Goal: Information Seeking & Learning: Understand process/instructions

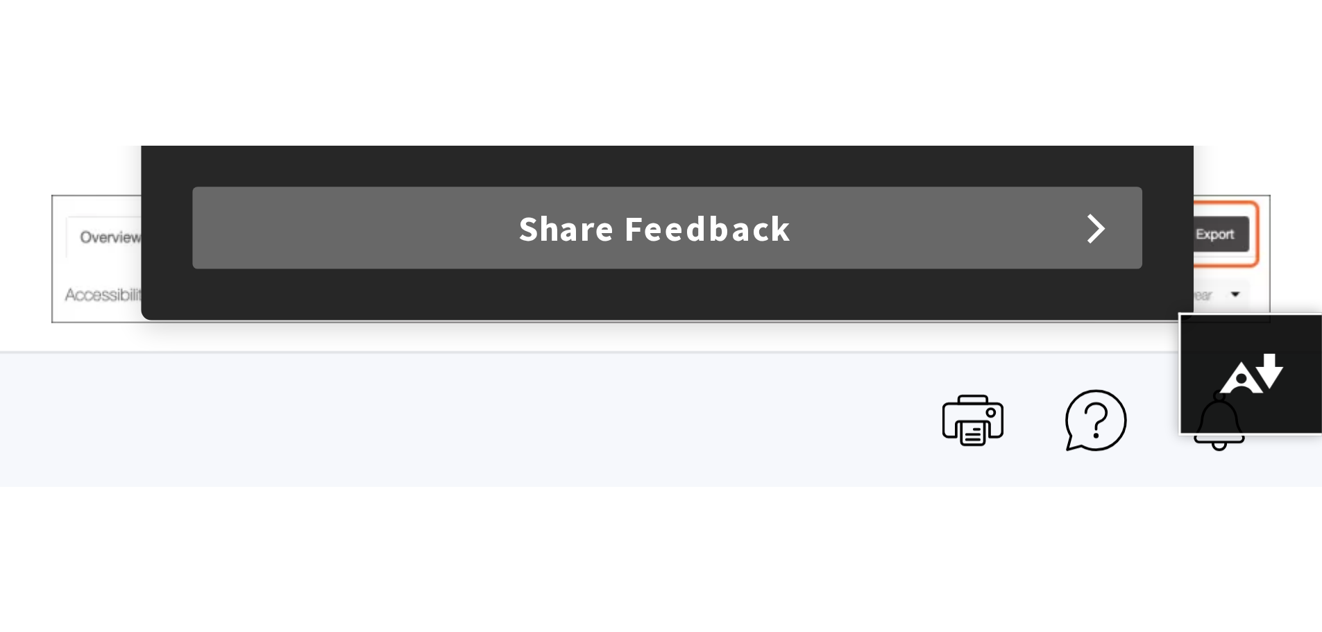
scroll to position [398, 0]
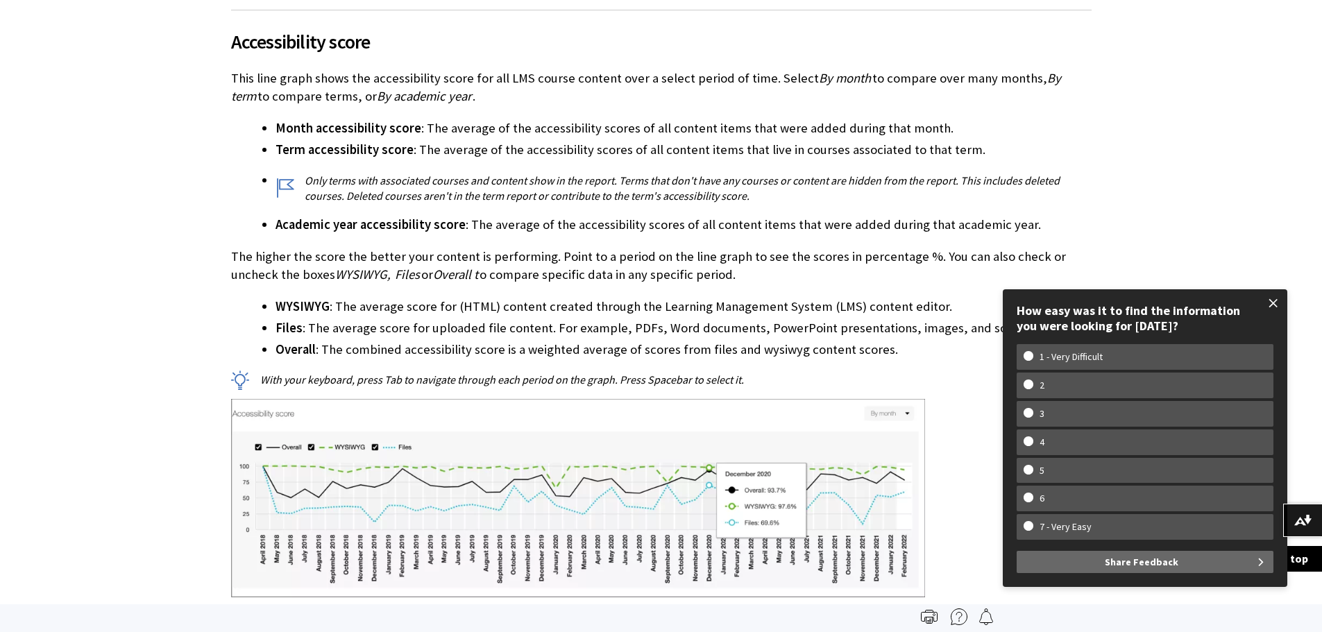
click at [1272, 296] on span at bounding box center [1273, 303] width 29 height 29
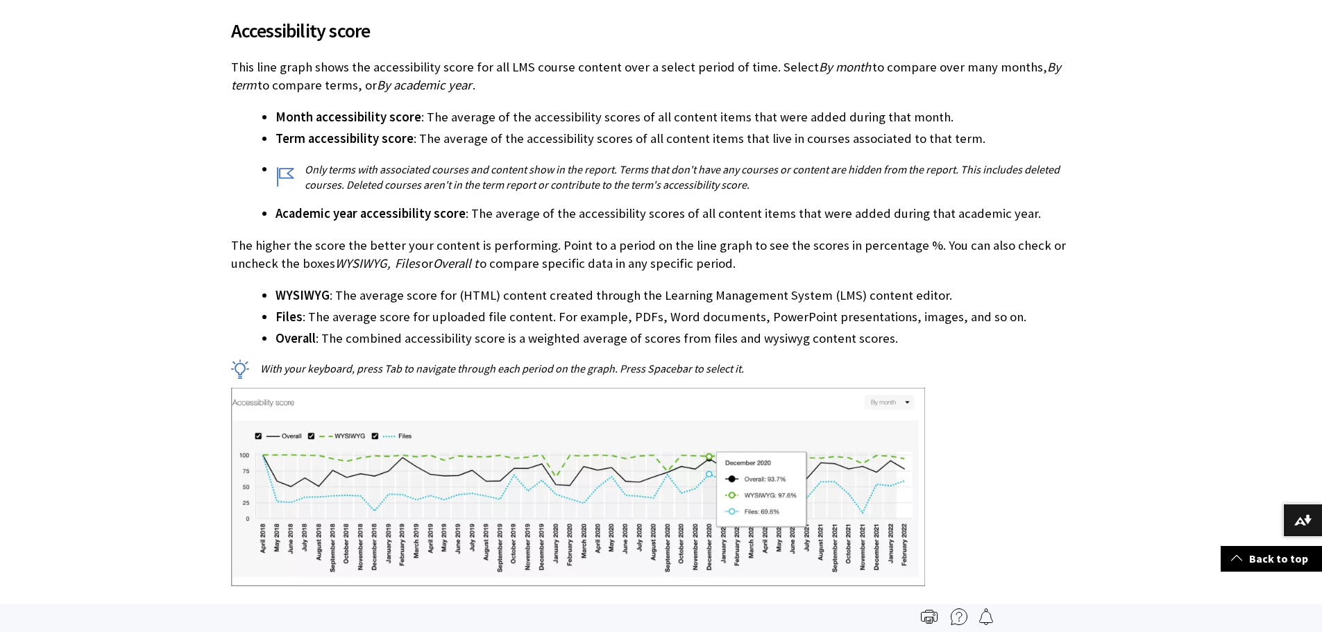
scroll to position [542, 0]
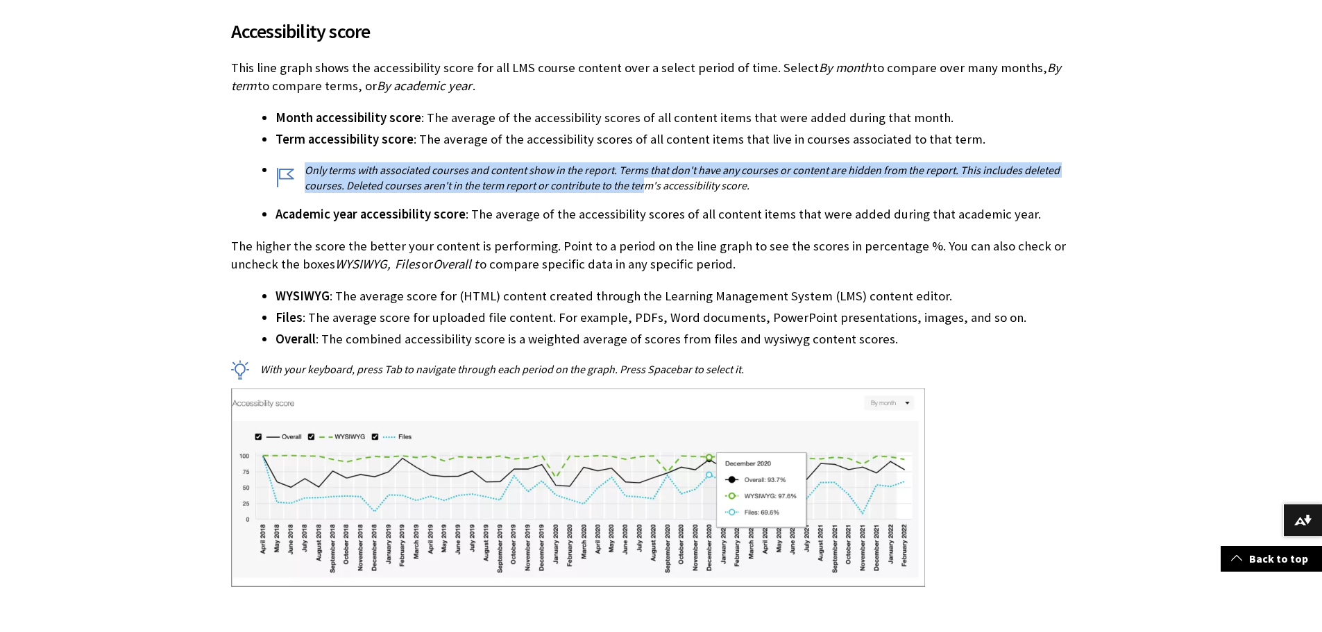
drag, startPoint x: 307, startPoint y: 168, endPoint x: 641, endPoint y: 183, distance: 334.2
click at [641, 183] on p "Only terms with associated courses and content show in the report. Terms that d…" at bounding box center [684, 177] width 816 height 31
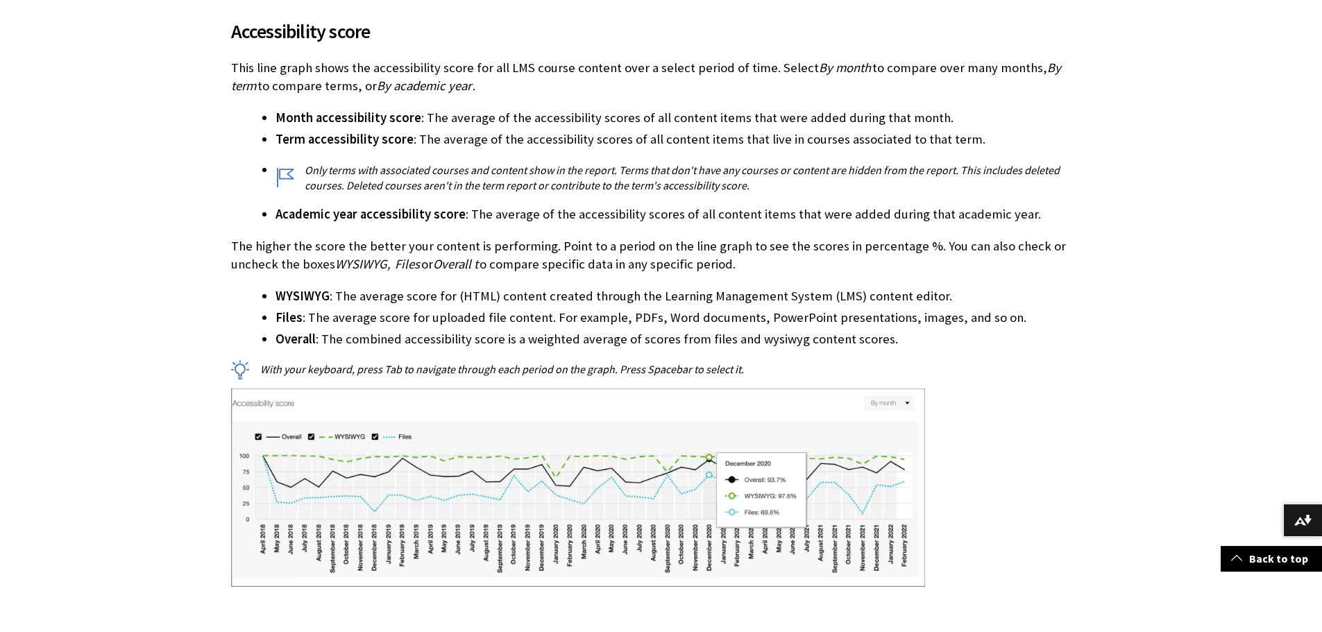
click at [652, 183] on p "Only terms with associated courses and content show in the report. Terms that d…" at bounding box center [684, 177] width 816 height 31
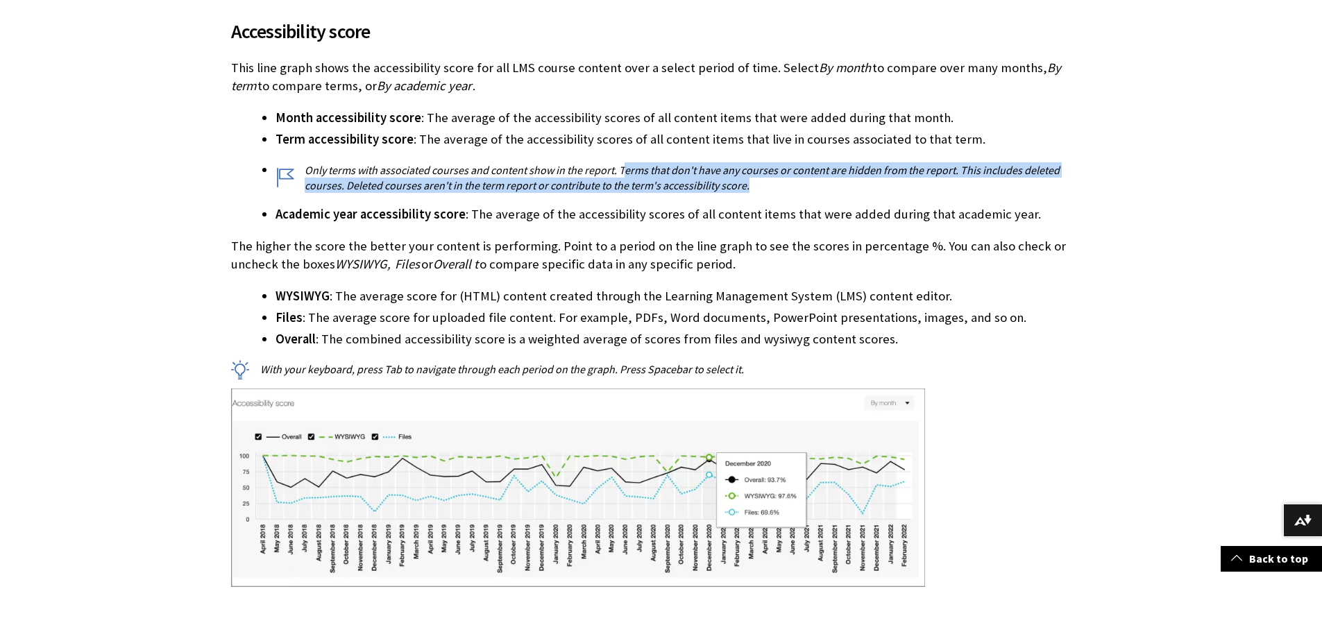
drag, startPoint x: 621, startPoint y: 169, endPoint x: 745, endPoint y: 185, distance: 126.0
click at [745, 185] on p "Only terms with associated courses and content show in the report. Terms that d…" at bounding box center [684, 177] width 816 height 31
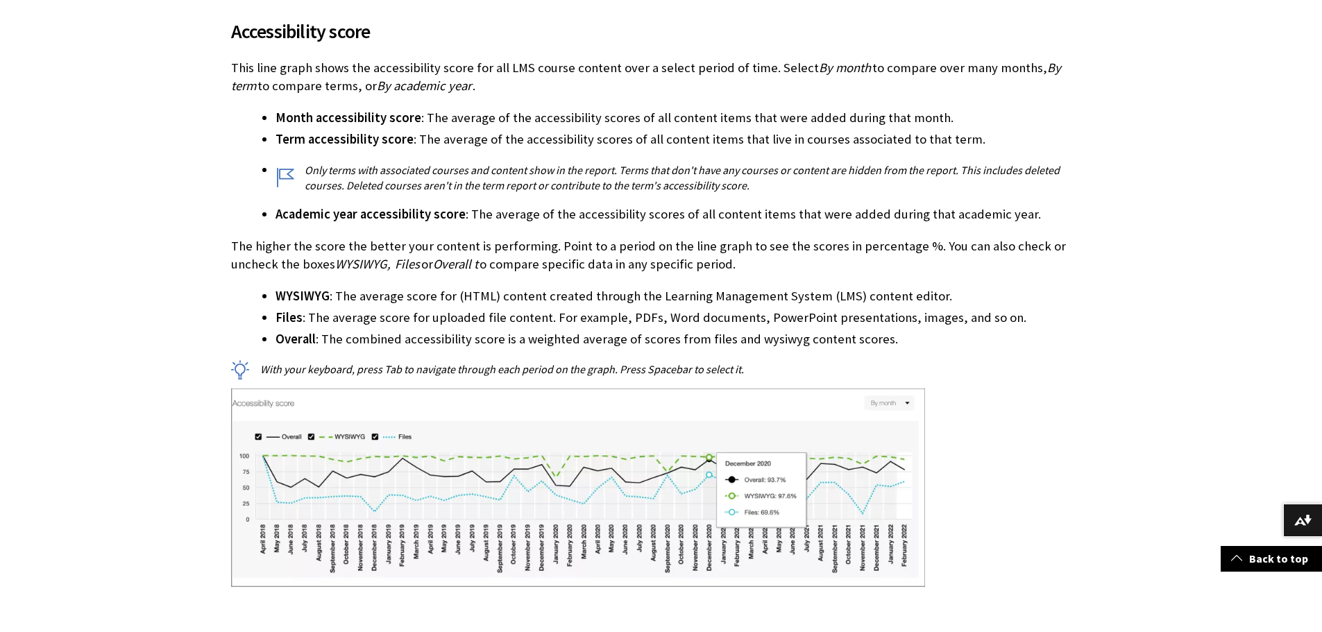
click at [399, 219] on span "Academic year accessibility score" at bounding box center [371, 214] width 190 height 16
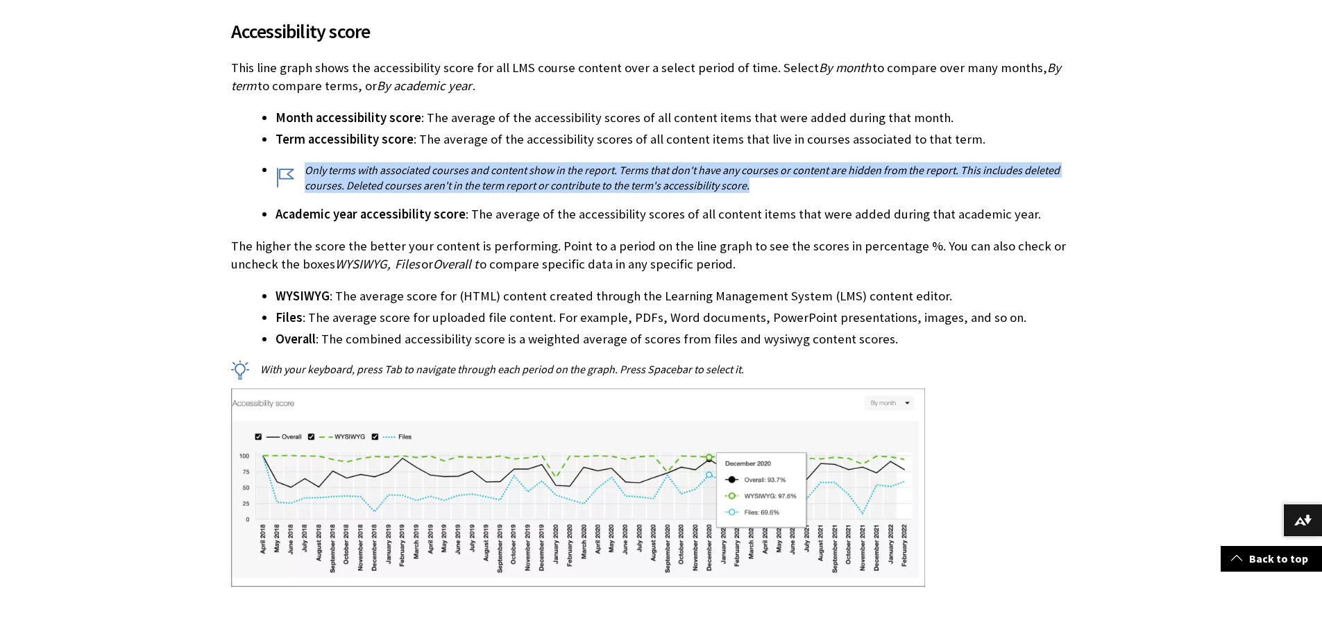
drag, startPoint x: 305, startPoint y: 168, endPoint x: 754, endPoint y: 183, distance: 449.3
click at [754, 183] on p "Only terms with associated courses and content show in the report. Terms that d…" at bounding box center [684, 177] width 816 height 31
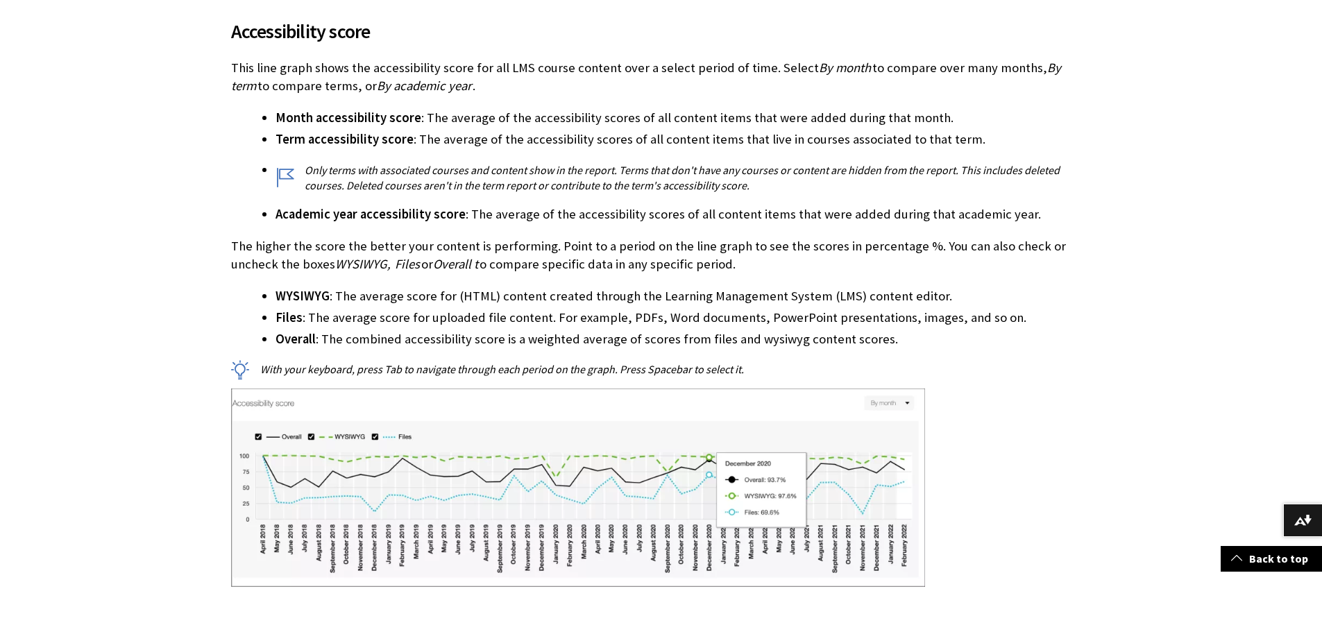
click at [419, 118] on li "Month accessibility score : The average of the accessibility scores of all cont…" at bounding box center [684, 117] width 816 height 19
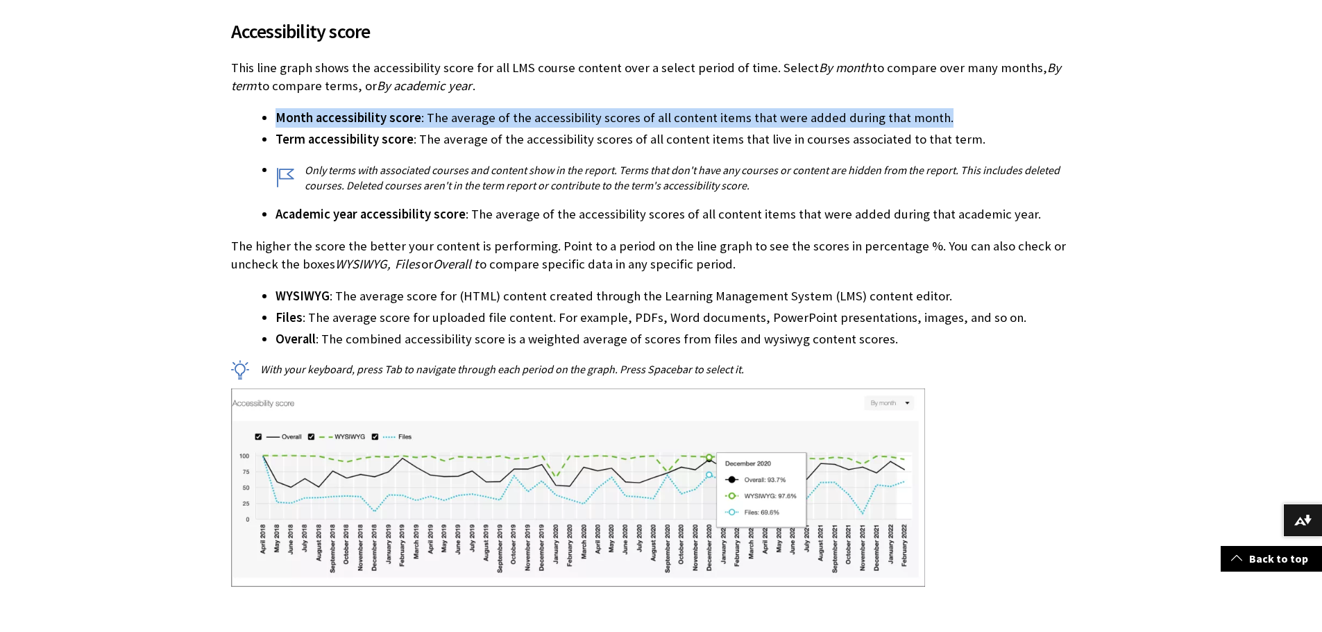
click at [419, 118] on li "Month accessibility score : The average of the accessibility scores of all cont…" at bounding box center [684, 117] width 816 height 19
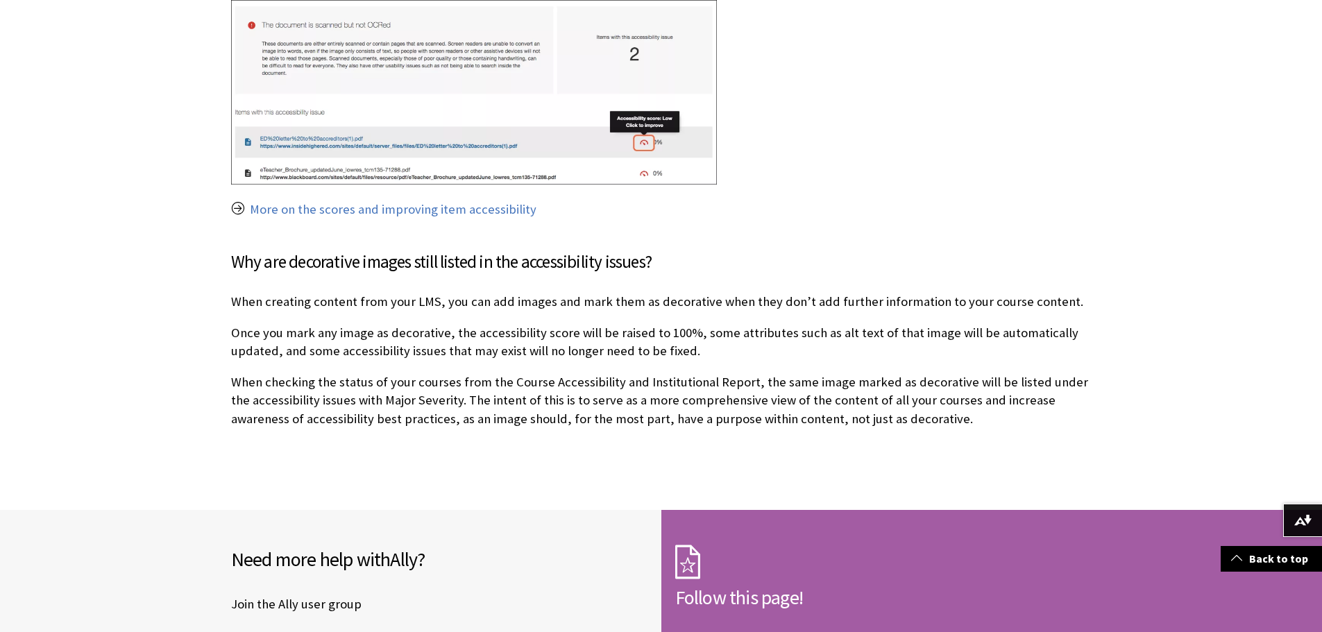
scroll to position [3674, 0]
